Goal: Transaction & Acquisition: Purchase product/service

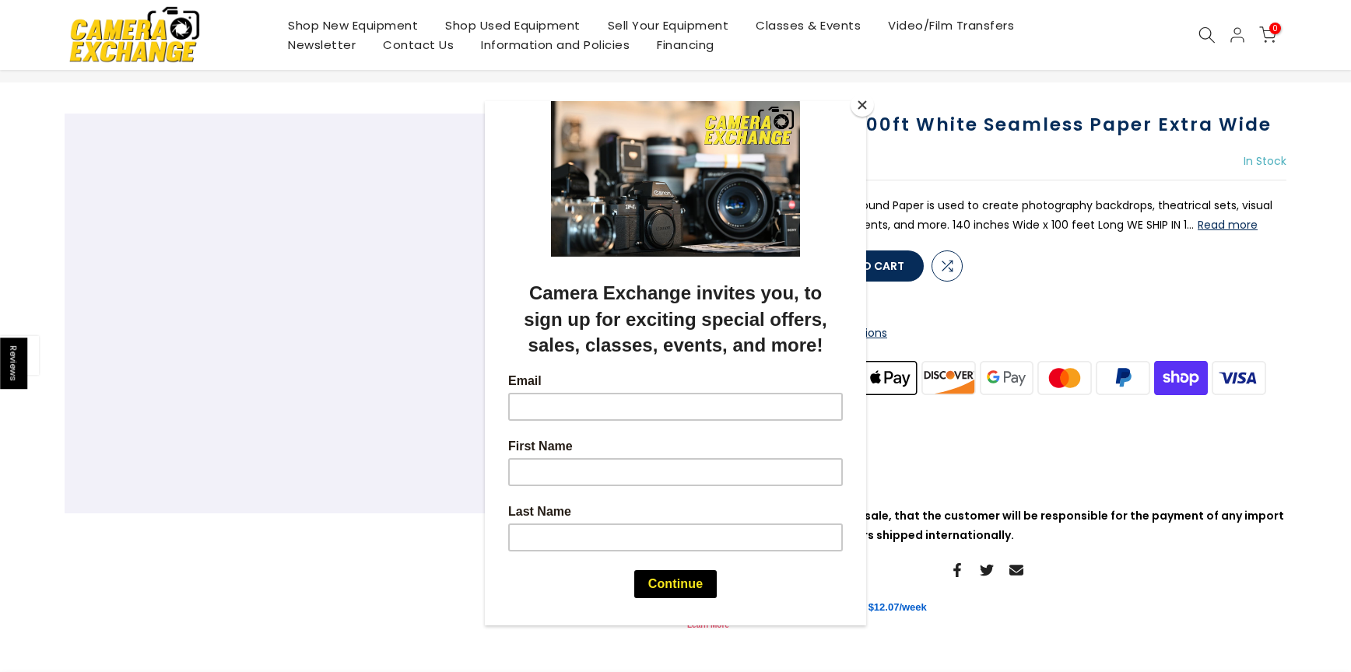
scroll to position [71, 0]
click at [860, 102] on button "Close" at bounding box center [861, 104] width 23 height 23
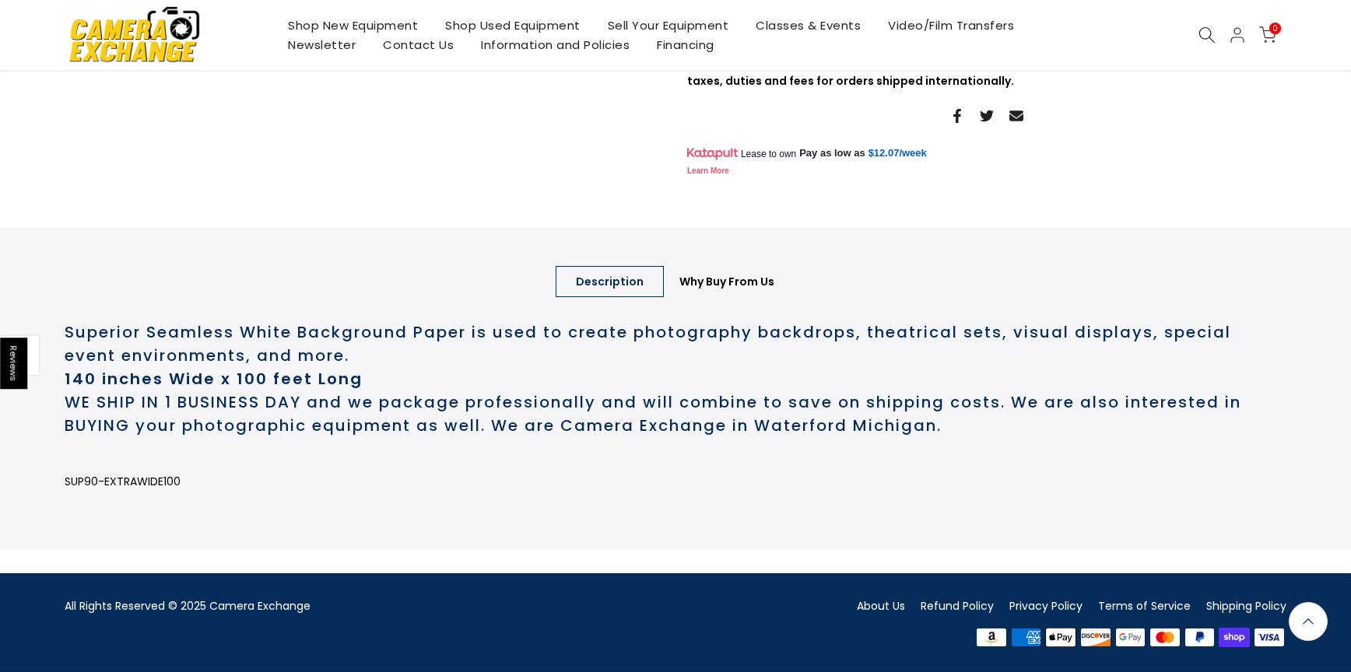
scroll to position [587, 0]
click at [867, 604] on link "About Us" at bounding box center [881, 606] width 48 height 16
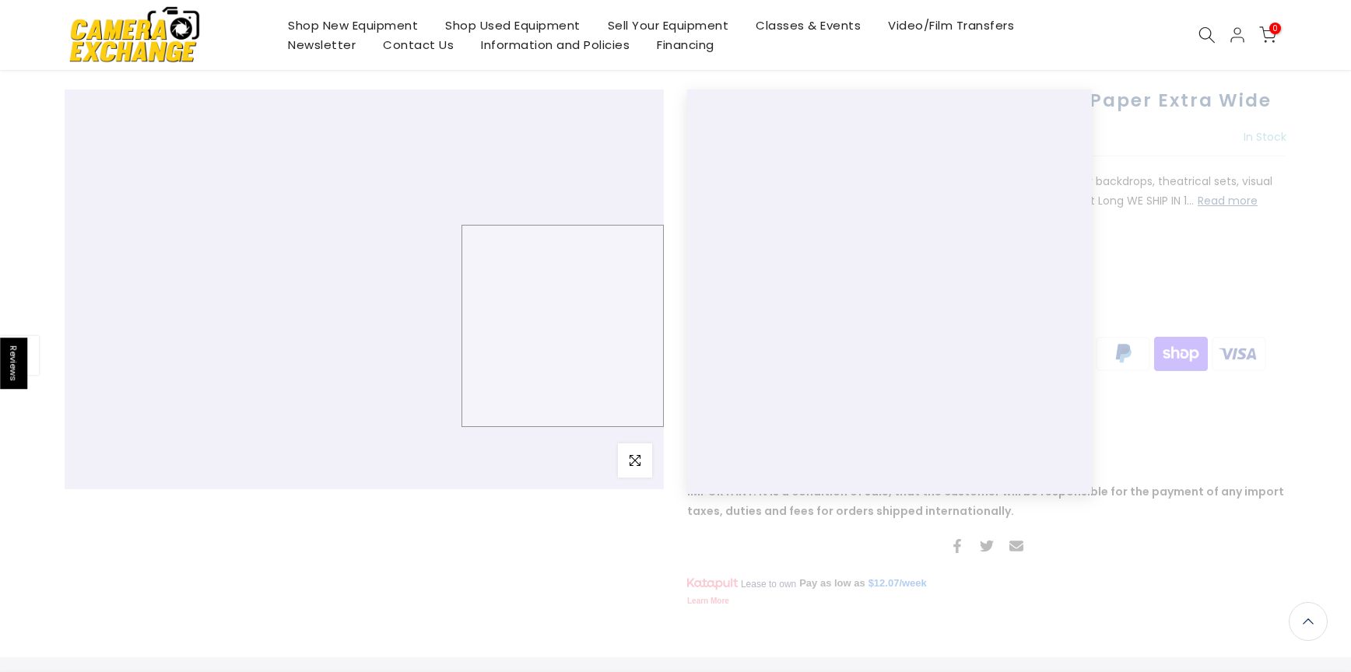
scroll to position [0, 0]
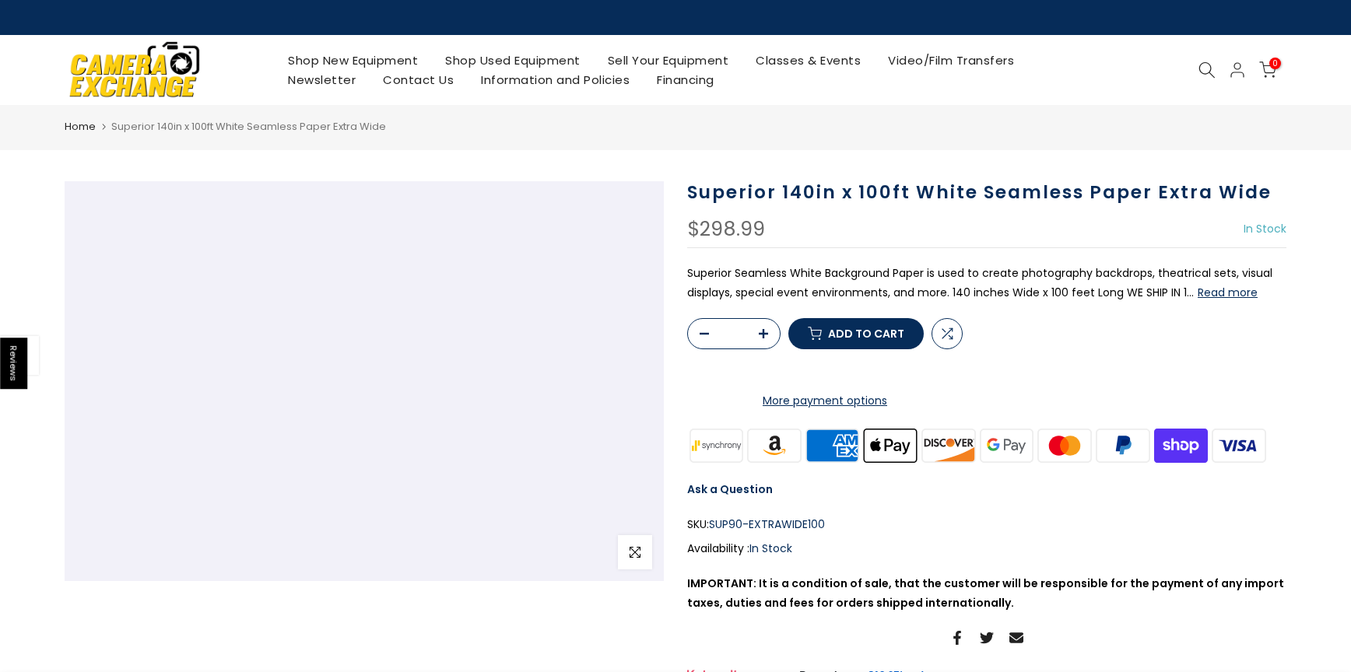
click at [883, 339] on span "Add to cart" at bounding box center [866, 333] width 76 height 11
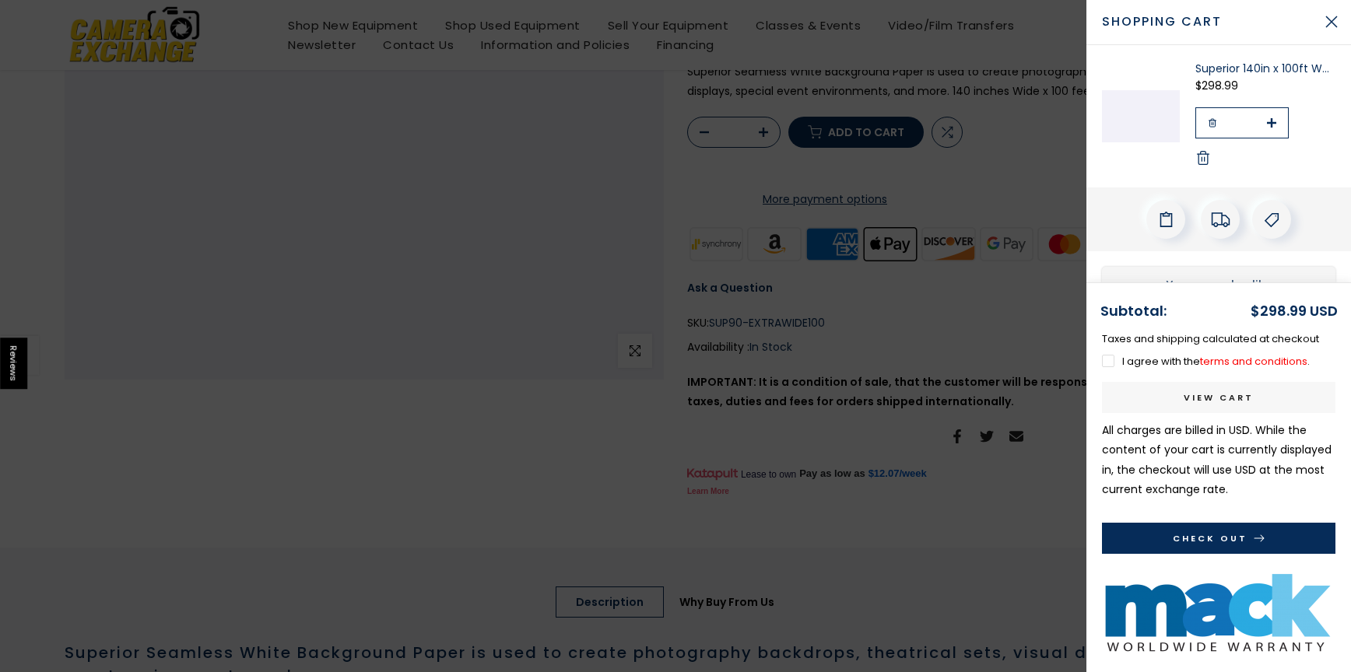
scroll to position [200, 0]
click at [1235, 531] on button "Check Out" at bounding box center [1218, 538] width 233 height 31
click at [1106, 358] on label "I agree with the terms and conditions ." at bounding box center [1206, 361] width 208 height 15
click at [1158, 403] on link "View cart" at bounding box center [1218, 397] width 233 height 31
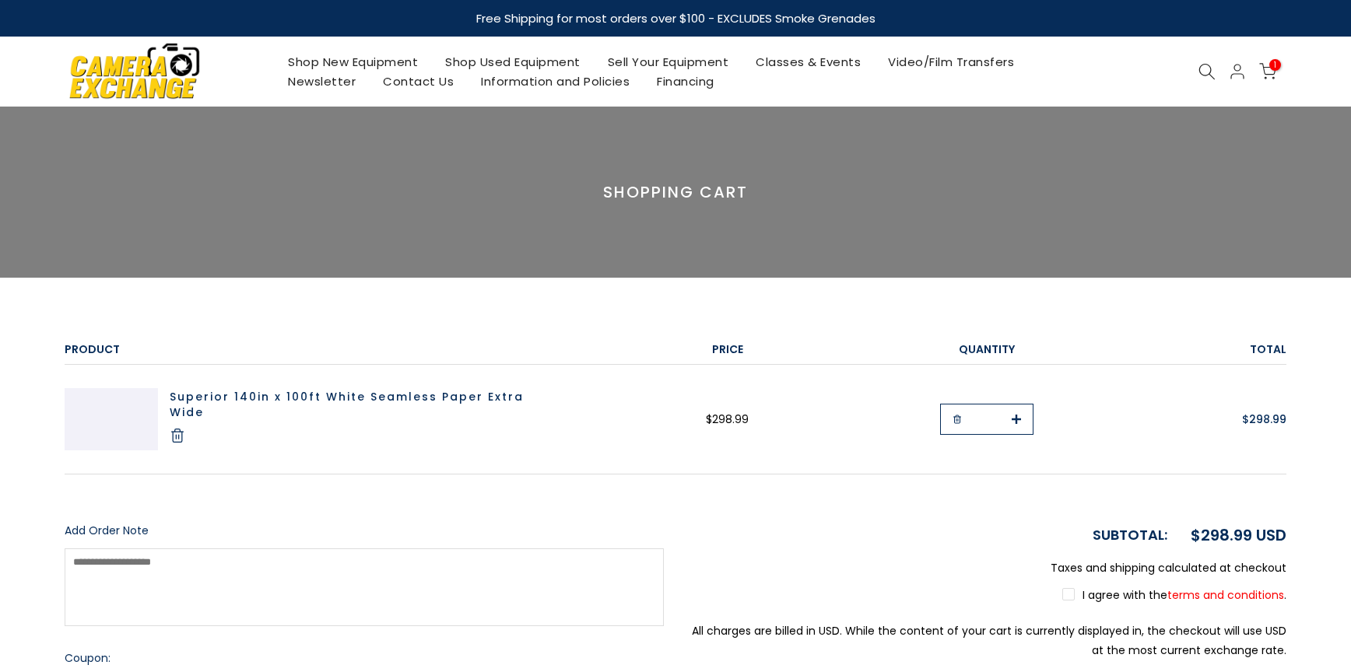
select select "**********"
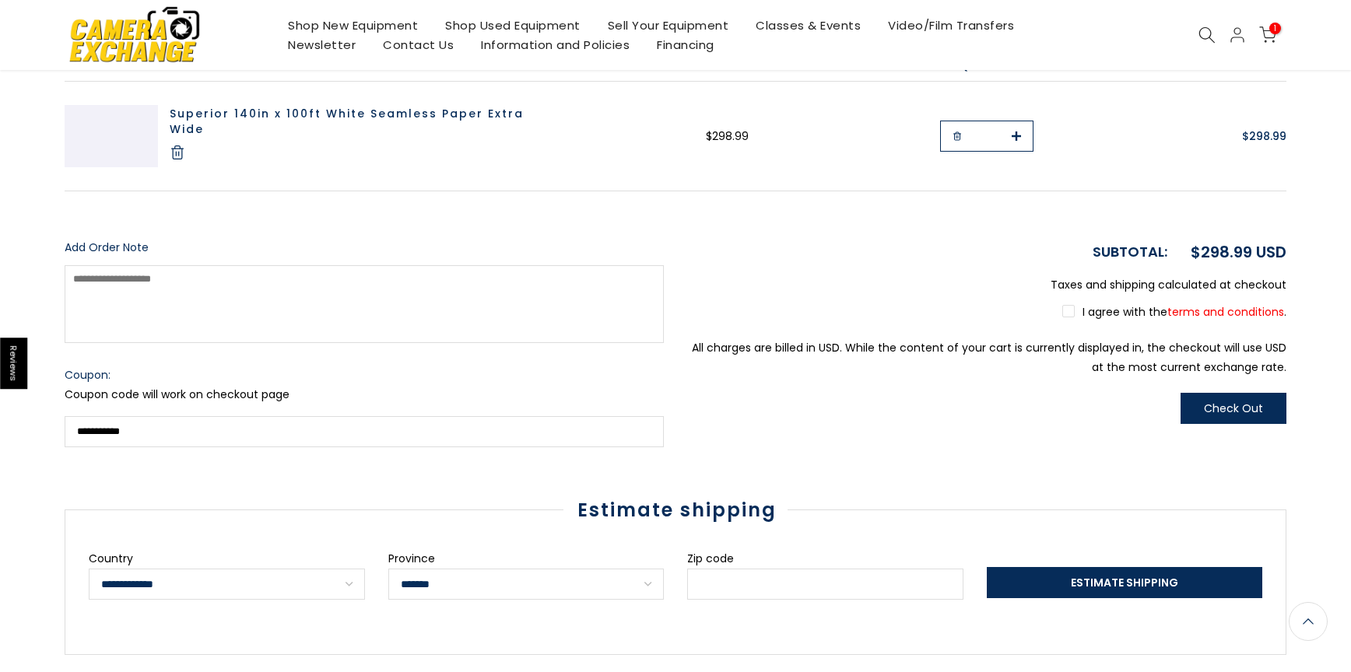
scroll to position [282, 0]
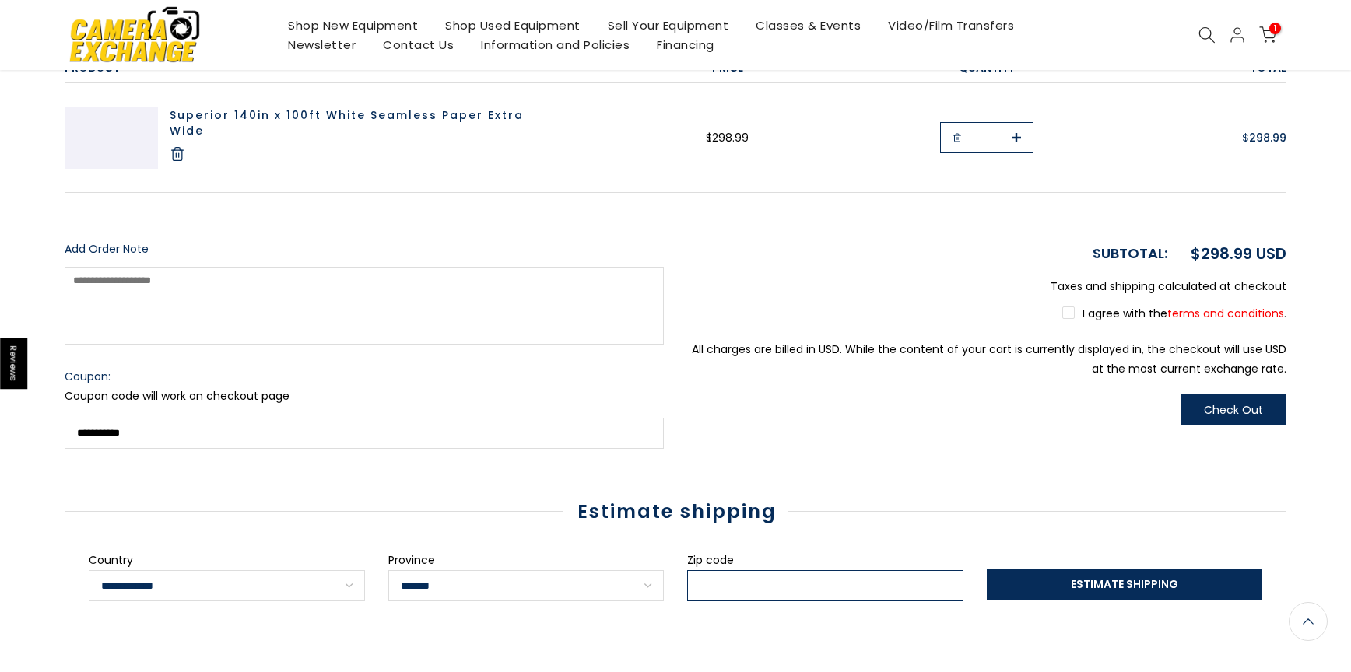
click at [756, 585] on input "Zip code" at bounding box center [825, 585] width 276 height 31
type input "*****"
click at [1101, 583] on span "Estimate Shipping" at bounding box center [1124, 584] width 107 height 16
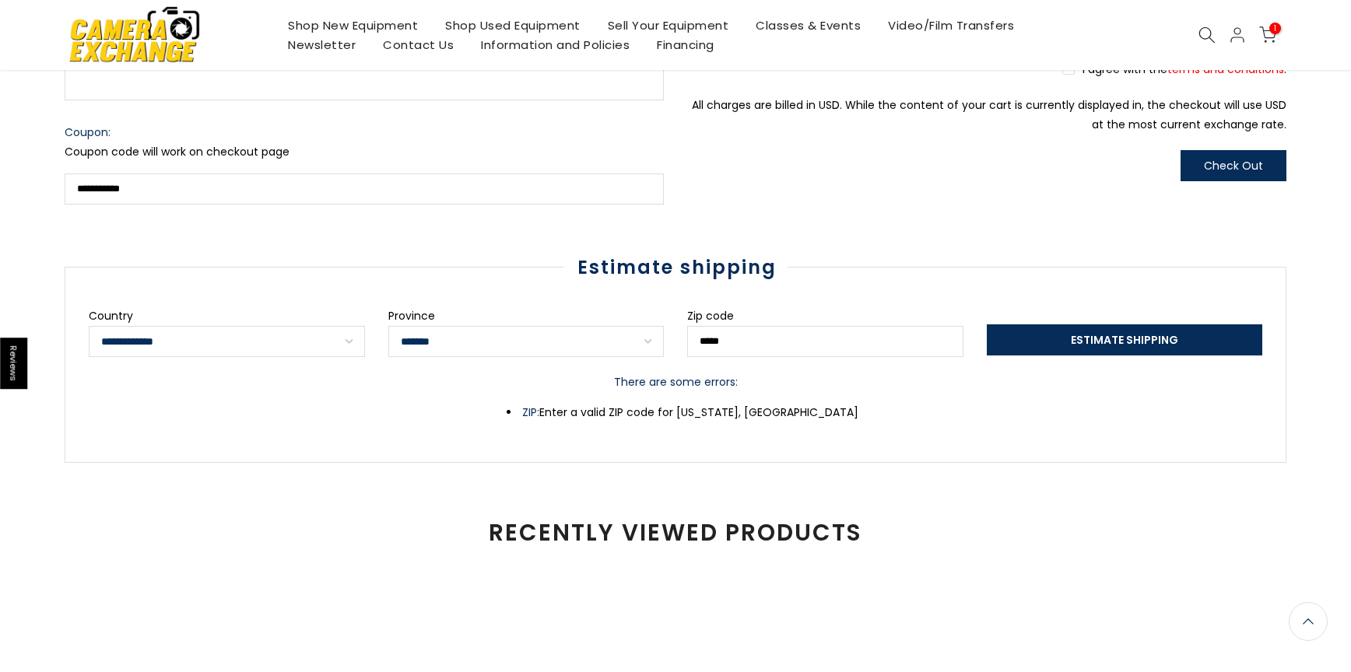
scroll to position [527, 0]
